Goal: Information Seeking & Learning: Check status

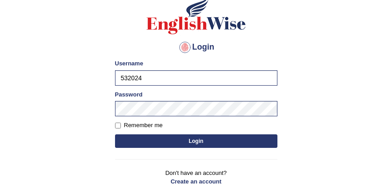
scroll to position [66, 0]
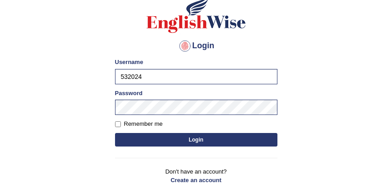
click at [232, 76] on input "532024" at bounding box center [196, 76] width 162 height 15
type input "5"
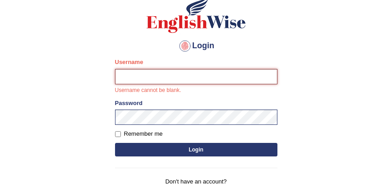
click at [194, 78] on input "Username" at bounding box center [196, 76] width 162 height 15
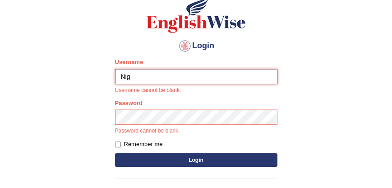
type input "m"
type input "Nigampatel"
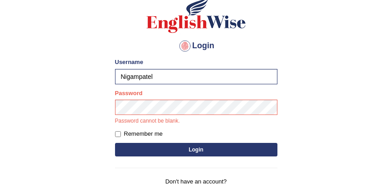
click at [161, 149] on button "Login" at bounding box center [196, 150] width 162 height 14
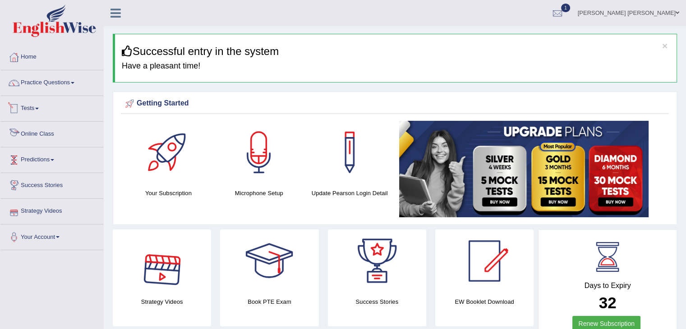
click at [31, 106] on link "Tests" at bounding box center [51, 107] width 103 height 23
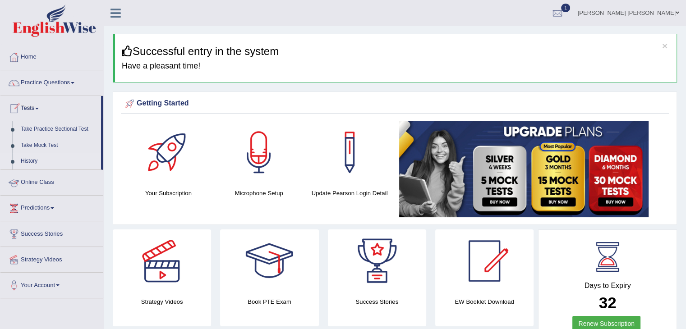
click at [29, 163] on link "History" at bounding box center [59, 161] width 84 height 16
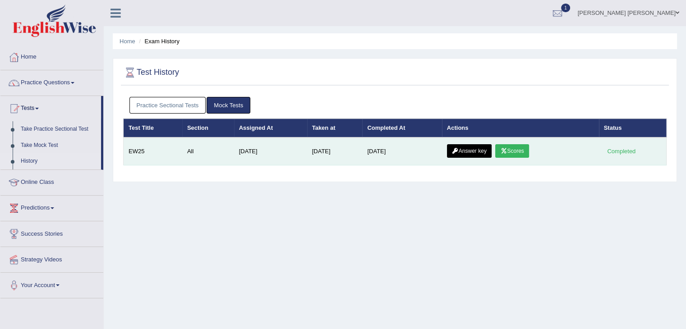
click at [507, 148] on icon at bounding box center [503, 150] width 7 height 5
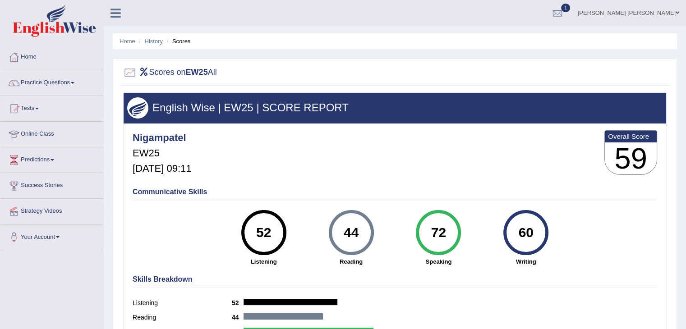
click at [154, 39] on link "History" at bounding box center [154, 41] width 18 height 7
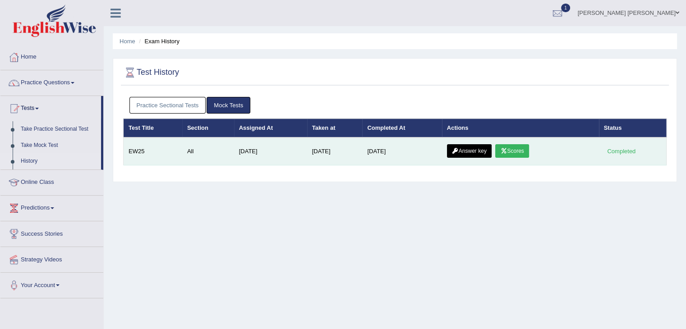
click at [478, 154] on link "Answer key" at bounding box center [469, 151] width 45 height 14
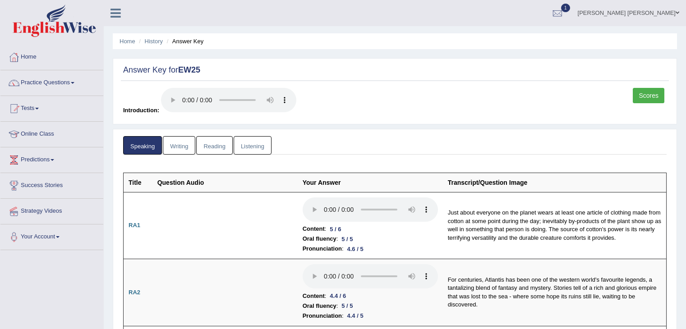
click at [638, 95] on link "Scores" at bounding box center [649, 95] width 32 height 15
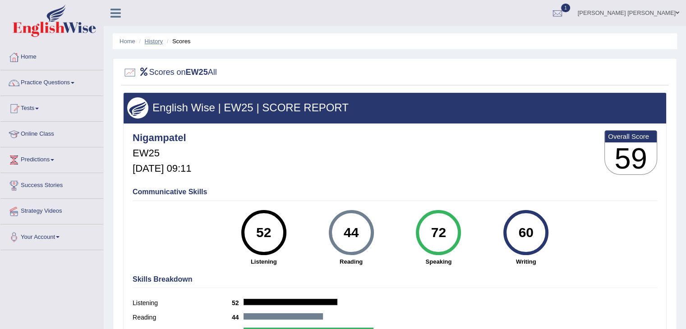
click at [156, 43] on link "History" at bounding box center [154, 41] width 18 height 7
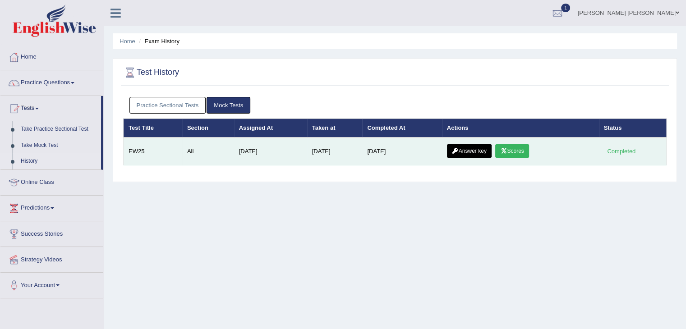
click at [455, 154] on link "Answer key" at bounding box center [469, 151] width 45 height 14
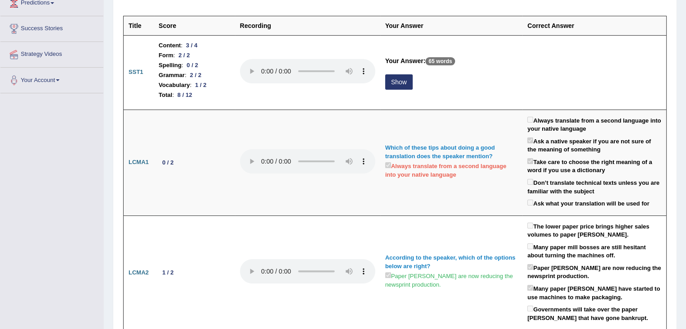
scroll to position [162, 0]
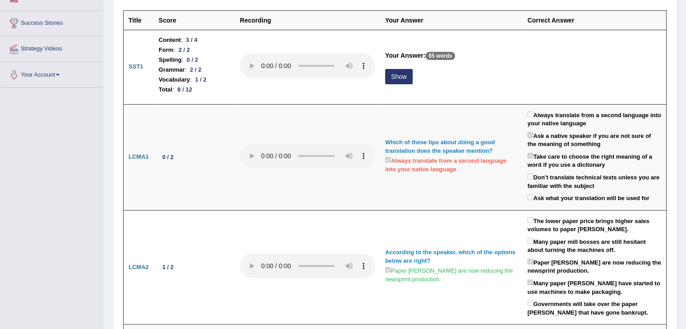
drag, startPoint x: 691, startPoint y: 41, endPoint x: 692, endPoint y: 63, distance: 22.1
click at [685, 63] on html "Toggle navigation Home Practice Questions Speaking Practice Read Aloud Repeat S…" at bounding box center [343, 2] width 686 height 329
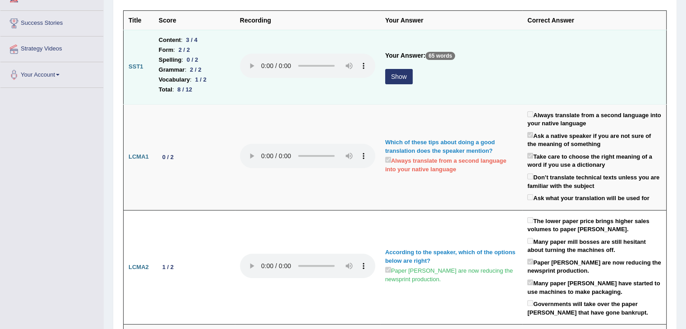
click at [396, 78] on button "Show" at bounding box center [399, 76] width 28 height 15
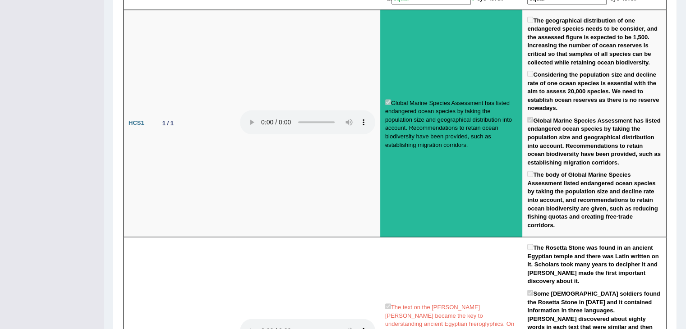
scroll to position [0, 0]
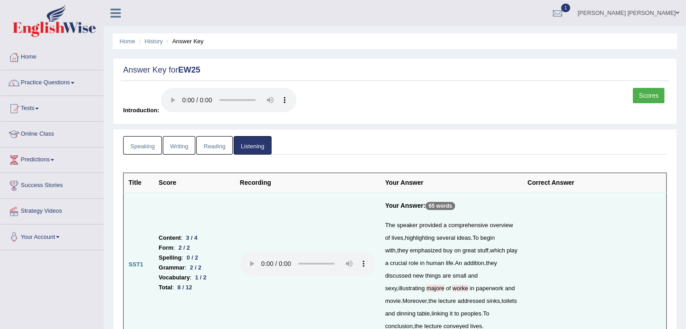
click at [181, 147] on link "Writing" at bounding box center [179, 145] width 32 height 18
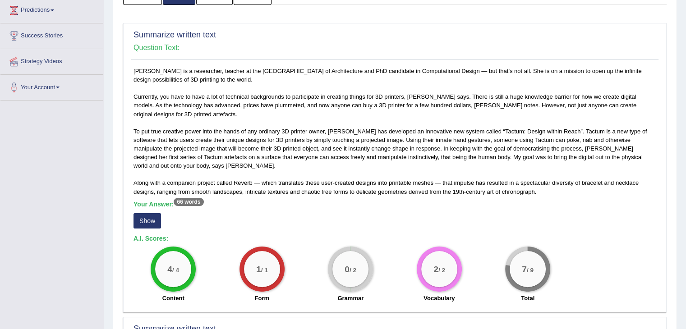
scroll to position [151, 0]
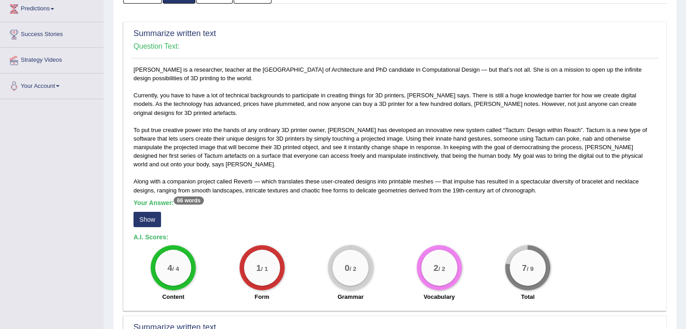
click at [147, 222] on button "Show" at bounding box center [147, 219] width 28 height 15
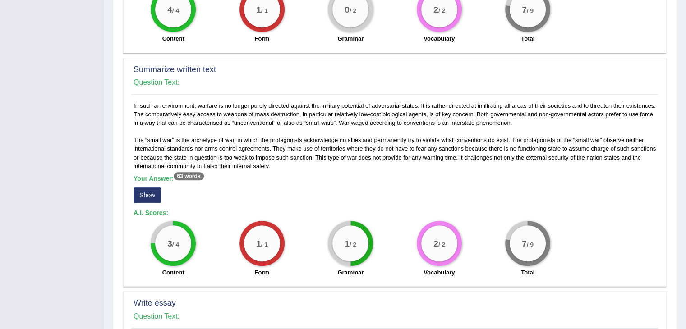
scroll to position [422, 0]
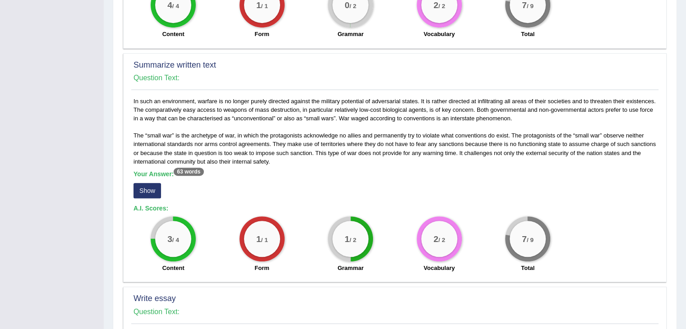
click at [153, 190] on button "Show" at bounding box center [147, 190] width 28 height 15
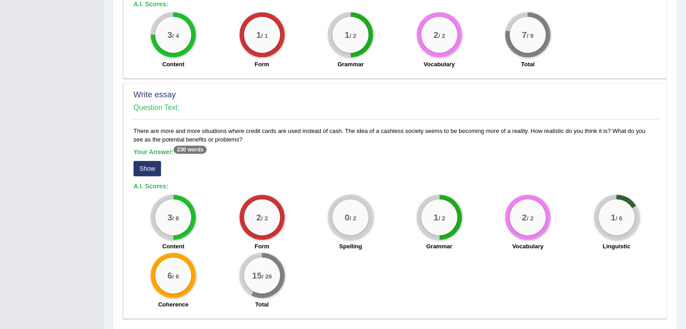
scroll to position [627, 0]
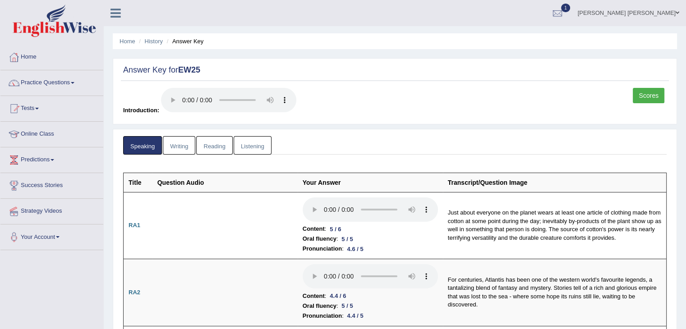
click at [221, 141] on link "Reading" at bounding box center [214, 145] width 36 height 18
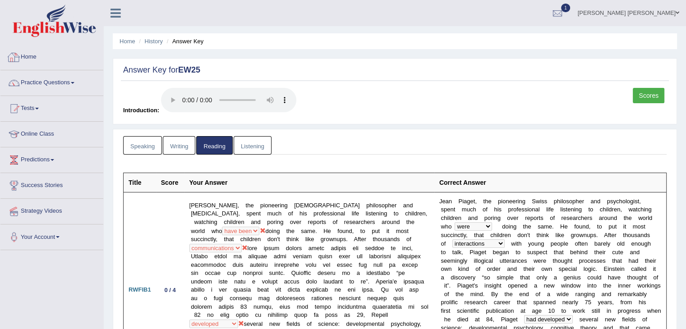
click at [28, 55] on link "Home" at bounding box center [51, 56] width 103 height 23
